Goal: Check status

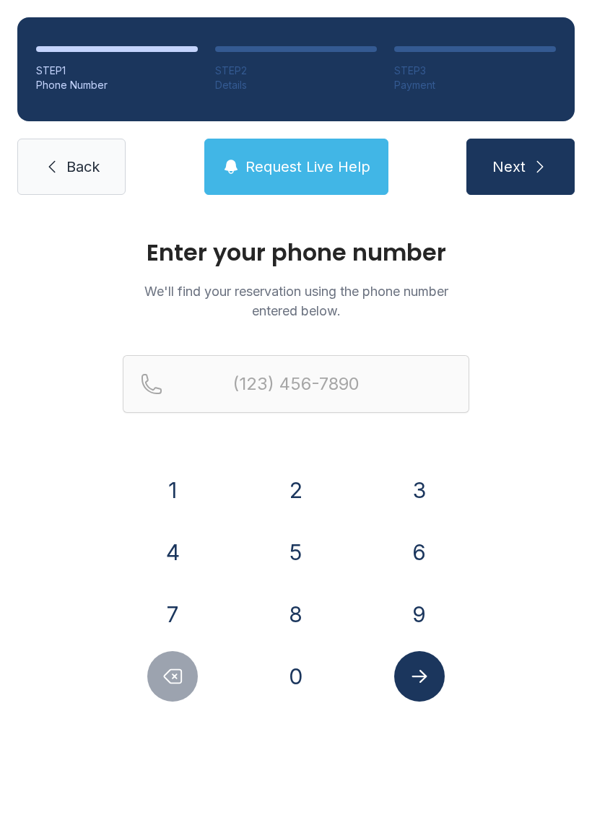
click at [421, 604] on button "9" at bounding box center [419, 614] width 51 height 51
click at [327, 660] on div "0" at bounding box center [296, 676] width 100 height 51
click at [409, 617] on button "9" at bounding box center [419, 614] width 51 height 51
click at [181, 677] on icon "Delete number" at bounding box center [173, 677] width 17 height 14
click at [302, 676] on button "0" at bounding box center [296, 676] width 51 height 51
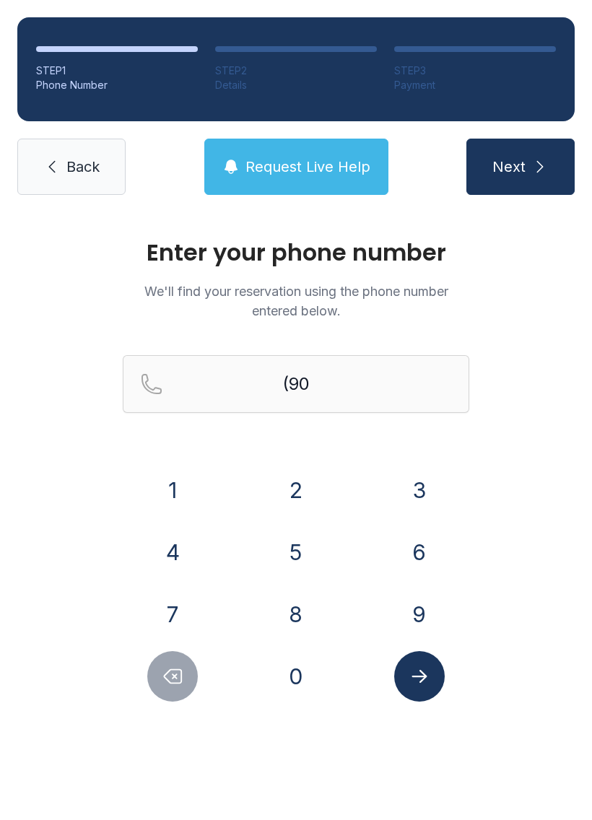
click at [439, 606] on button "9" at bounding box center [419, 614] width 51 height 51
click at [180, 614] on button "7" at bounding box center [172, 614] width 51 height 51
click at [177, 543] on button "4" at bounding box center [172, 552] width 51 height 51
click at [176, 609] on button "7" at bounding box center [172, 614] width 51 height 51
click at [307, 611] on button "8" at bounding box center [296, 614] width 51 height 51
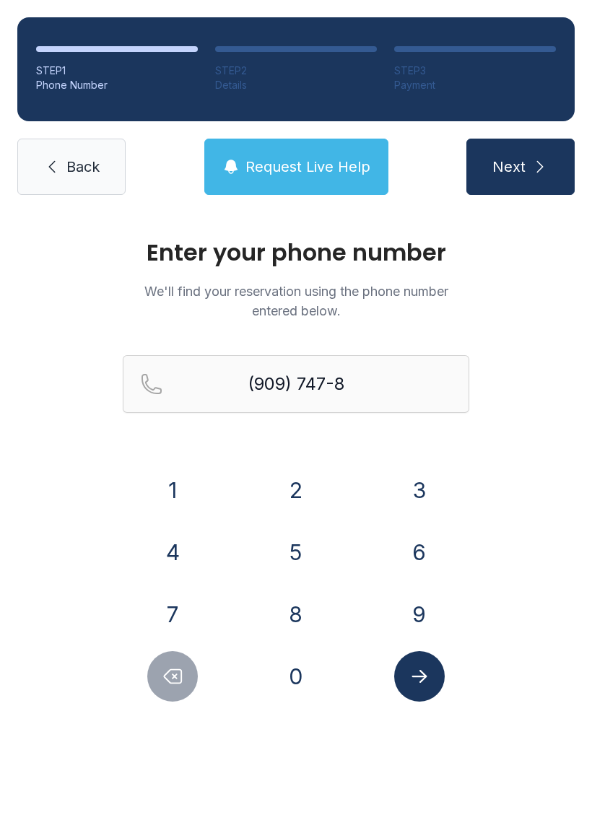
click at [308, 495] on button "2" at bounding box center [296, 490] width 51 height 51
click at [301, 679] on button "0" at bounding box center [296, 676] width 51 height 51
click at [303, 545] on button "5" at bounding box center [296, 552] width 51 height 51
type input "[PHONE_NUMBER]"
click at [427, 699] on button "Submit lookup form" at bounding box center [419, 676] width 51 height 51
